Goal: Unclear: Browse casually

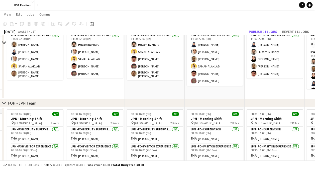
scroll to position [123, 0]
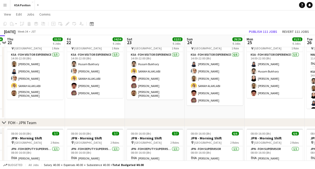
click at [275, 110] on app-date-cell "06:00-16:00 (10h) 7/7 KSA - Morning Shift pin [GEOGRAPHIC_DATA] 2 Roles Manager…" at bounding box center [274, 37] width 60 height 162
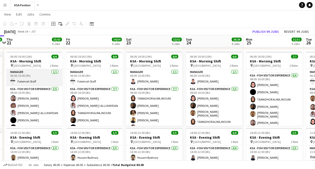
scroll to position [8, 0]
